Goal: Check status: Check status

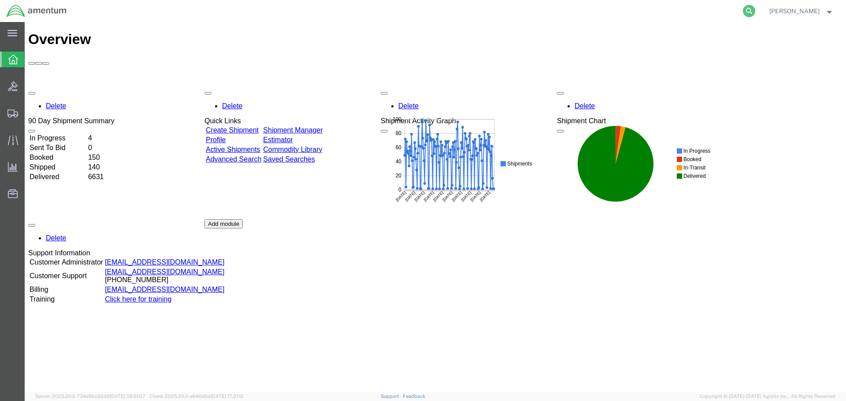
click at [755, 11] on icon at bounding box center [749, 11] width 12 height 12
click at [523, 13] on input "search" at bounding box center [609, 10] width 268 height 21
paste input "9770884281"
type input "9770884281"
drag, startPoint x: 760, startPoint y: 9, endPoint x: 817, endPoint y: 14, distance: 56.6
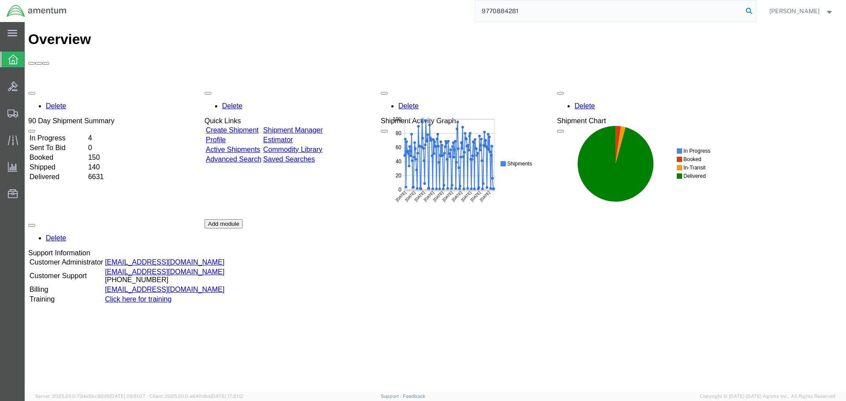
click at [755, 9] on icon at bounding box center [749, 11] width 12 height 12
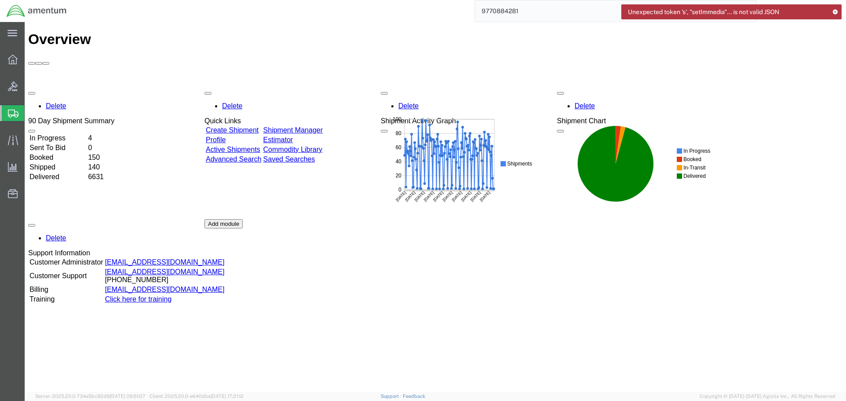
click at [835, 10] on icon at bounding box center [835, 11] width 6 height 5
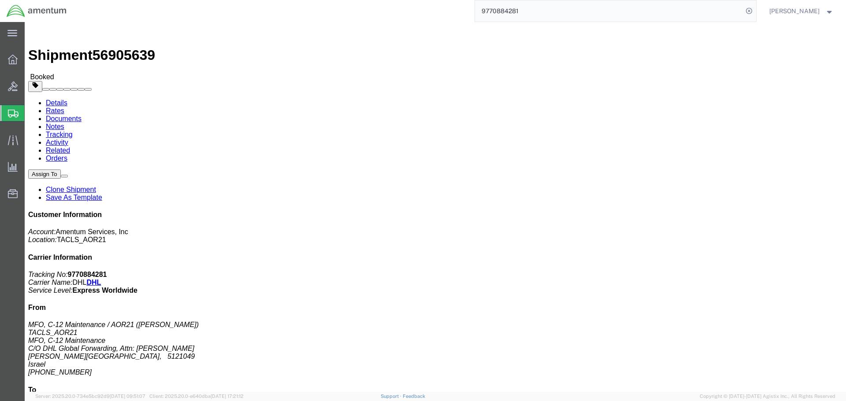
click link "Tracking"
